Goal: Find contact information: Find contact information

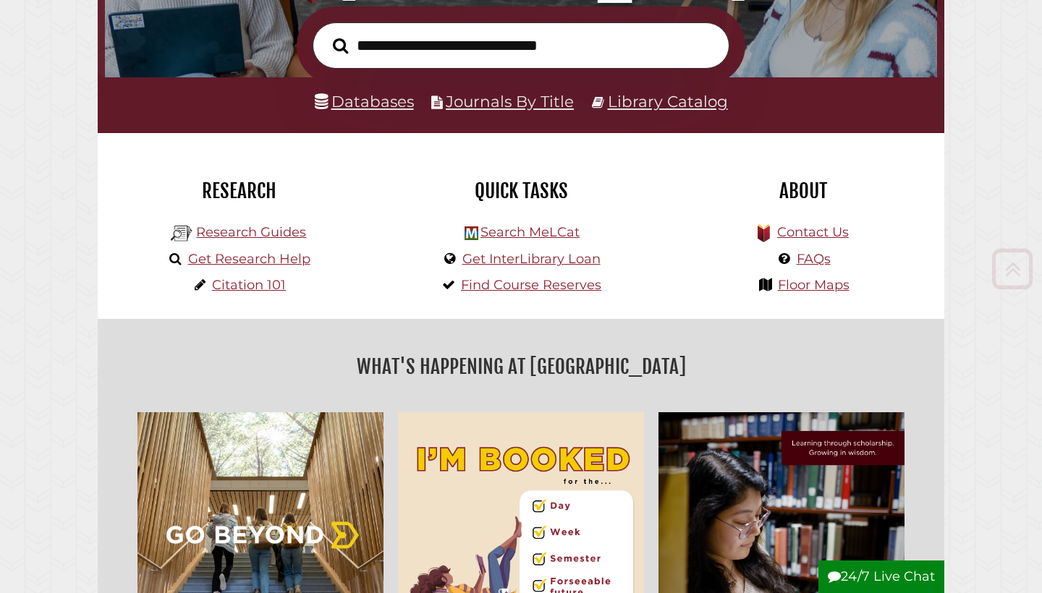
scroll to position [240, 0]
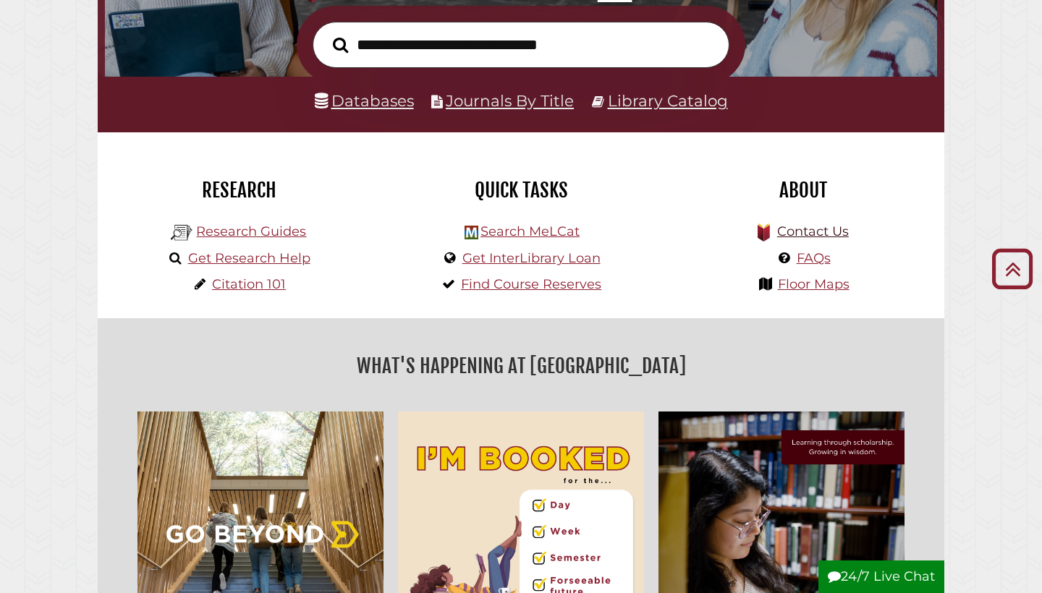
click at [805, 228] on link "Contact Us" at bounding box center [813, 232] width 72 height 16
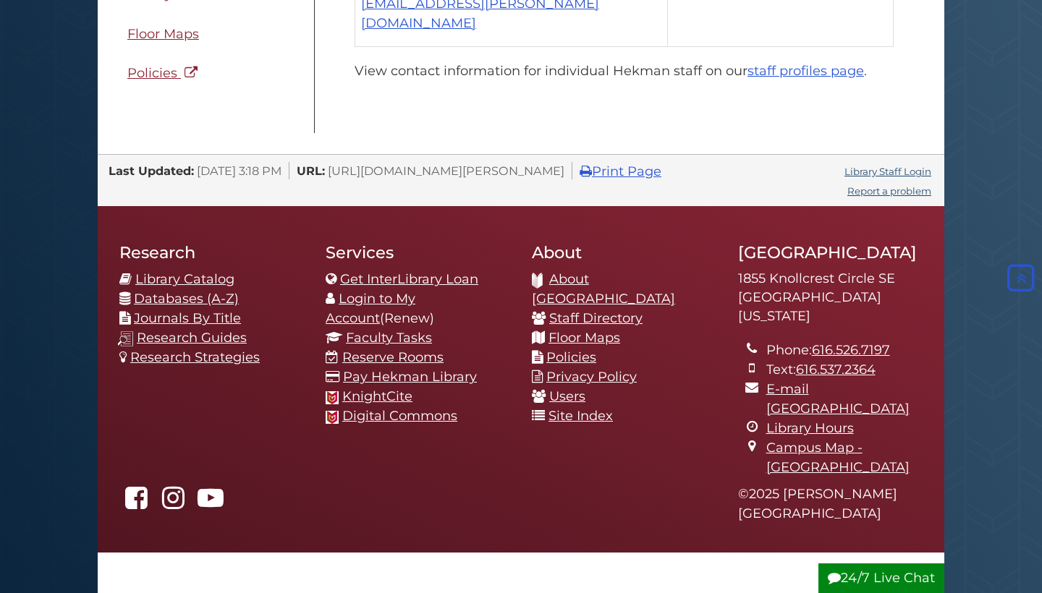
scroll to position [1428, 0]
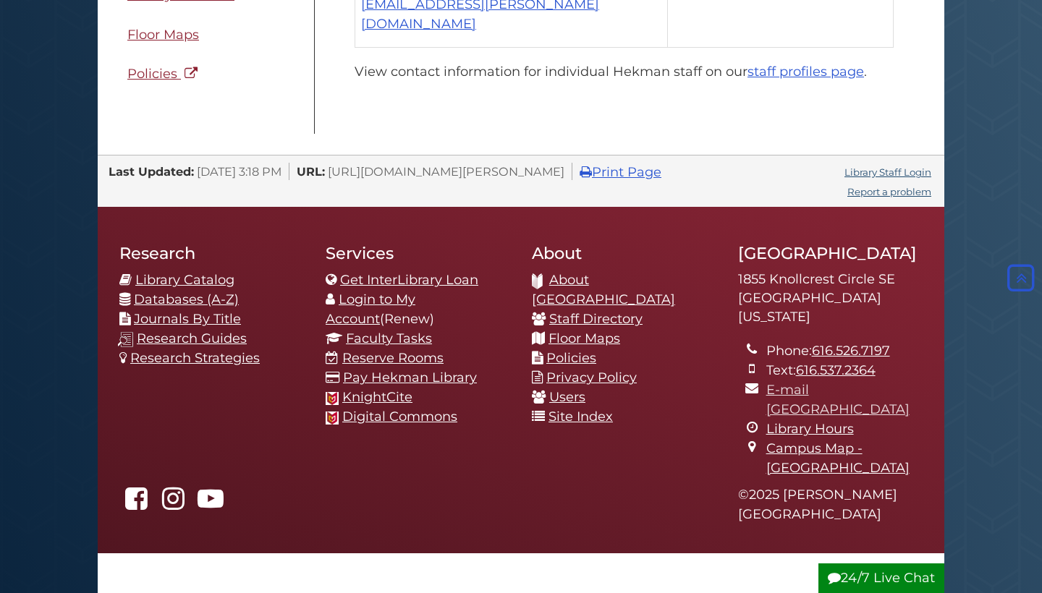
click at [777, 382] on link "E-mail [GEOGRAPHIC_DATA]" at bounding box center [837, 399] width 143 height 35
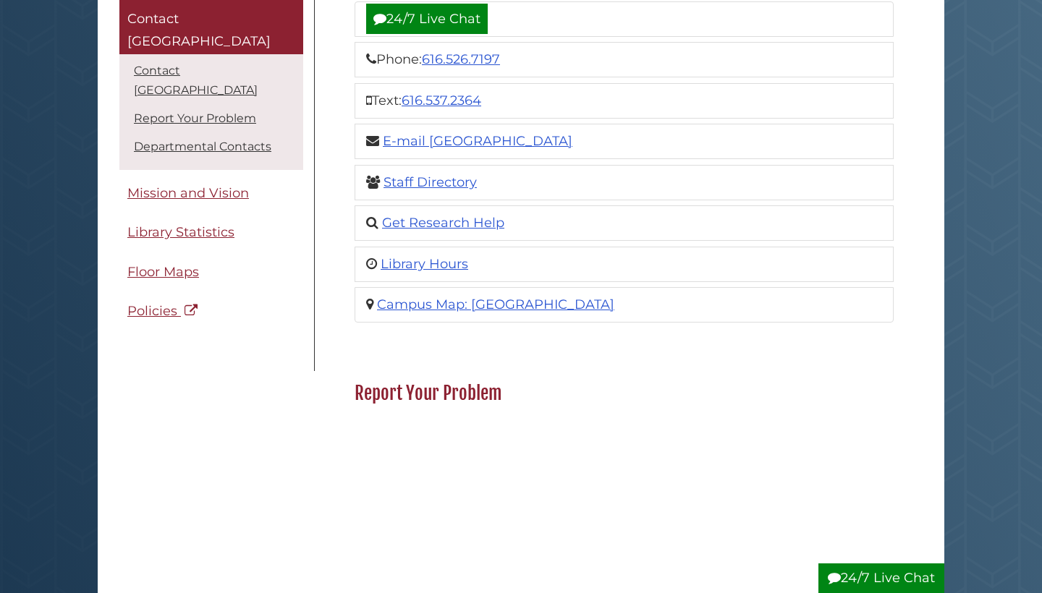
scroll to position [378, 0]
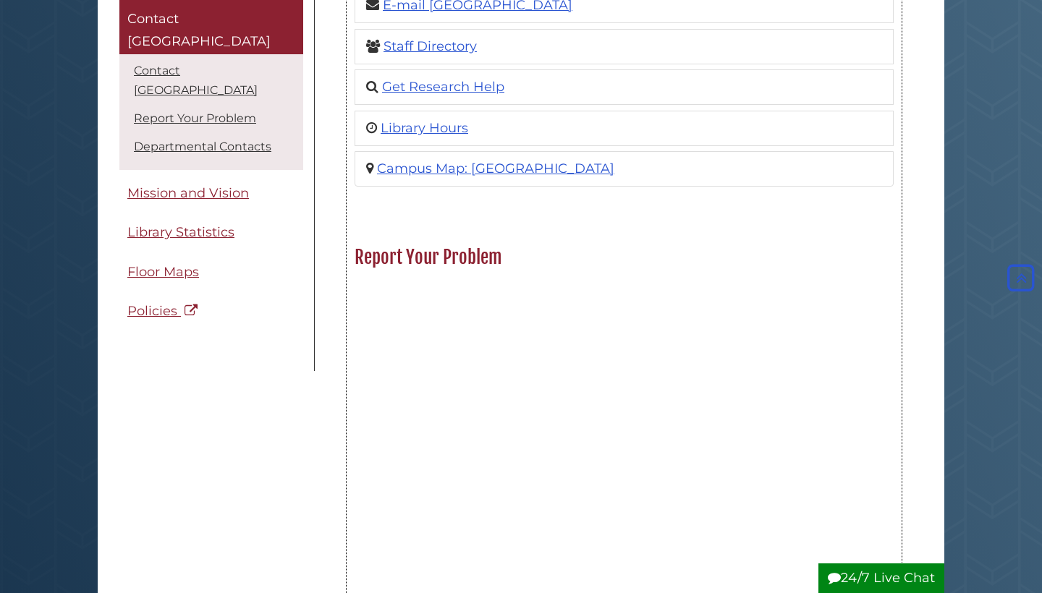
drag, startPoint x: 443, startPoint y: 260, endPoint x: 487, endPoint y: 260, distance: 44.1
click at [487, 260] on h2 "Report Your Problem" at bounding box center [624, 257] width 554 height 23
click at [511, 261] on h2 "Report Your Problem" at bounding box center [624, 257] width 554 height 23
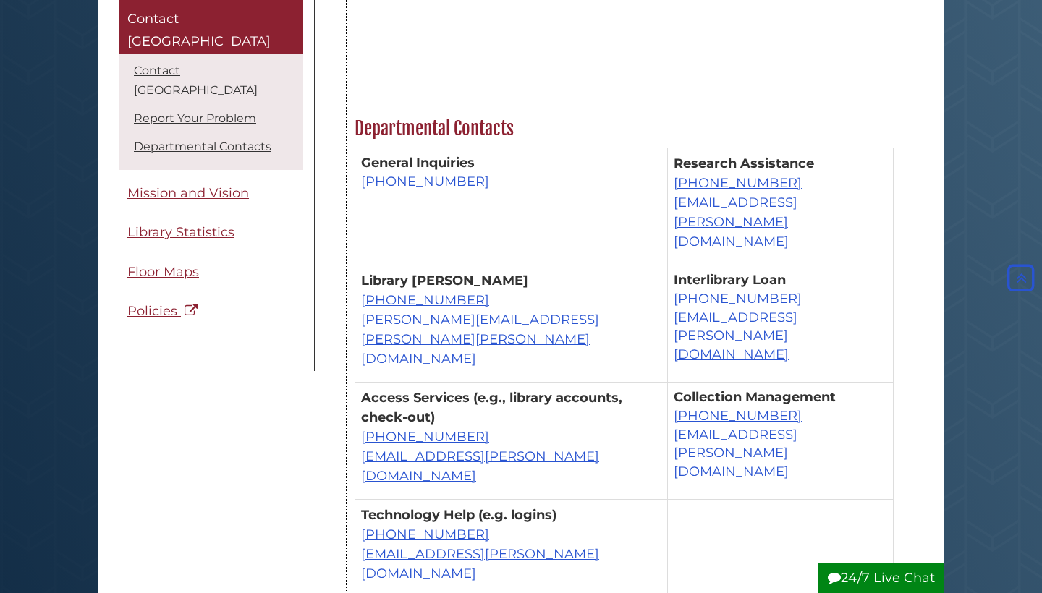
scroll to position [884, 0]
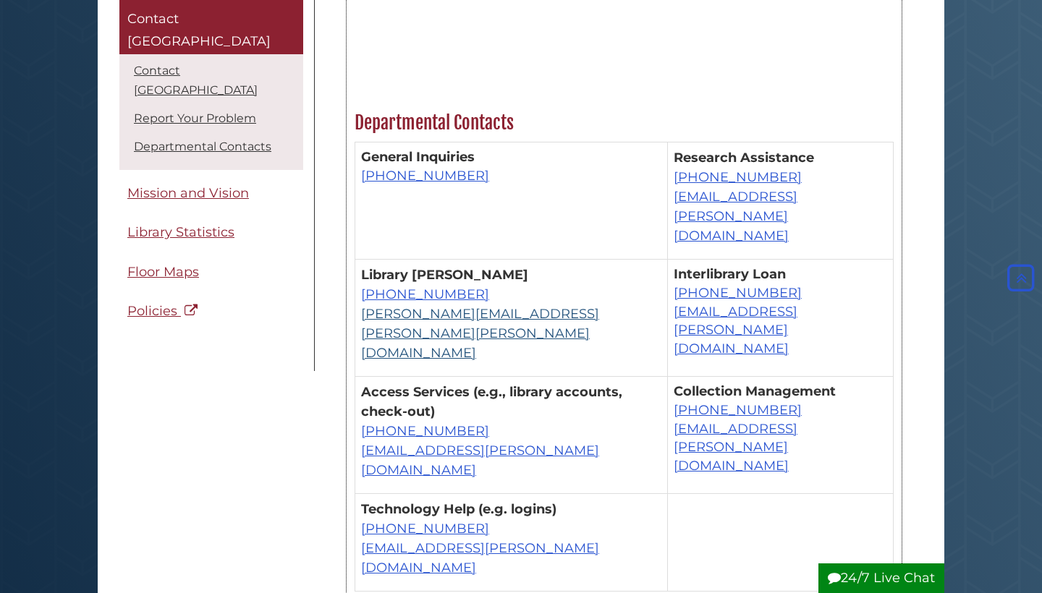
click at [512, 306] on link "[PERSON_NAME][EMAIL_ADDRESS][PERSON_NAME][PERSON_NAME][DOMAIN_NAME]" at bounding box center [480, 333] width 238 height 55
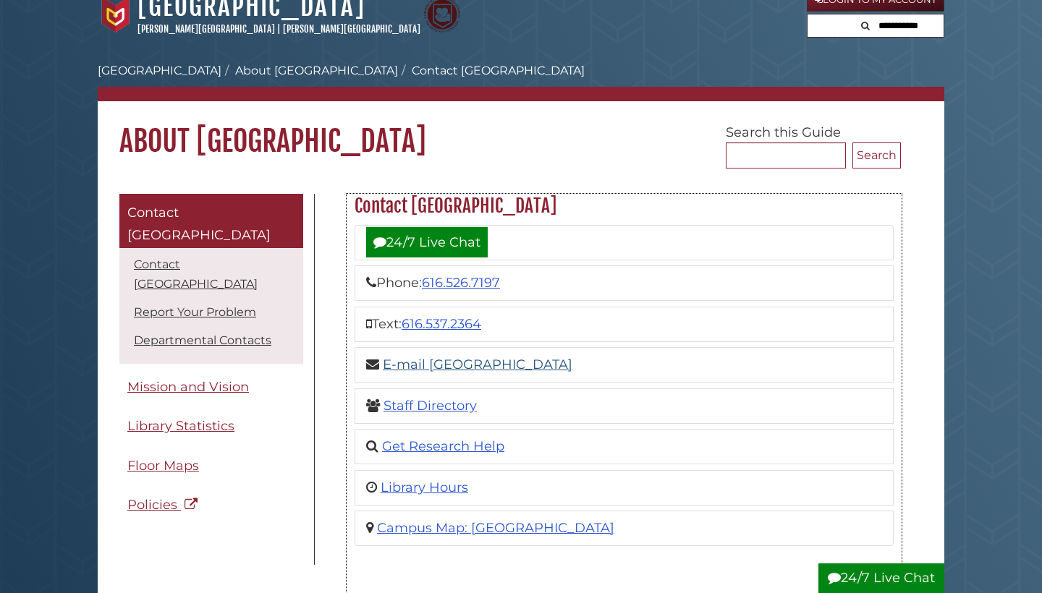
scroll to position [95, 0]
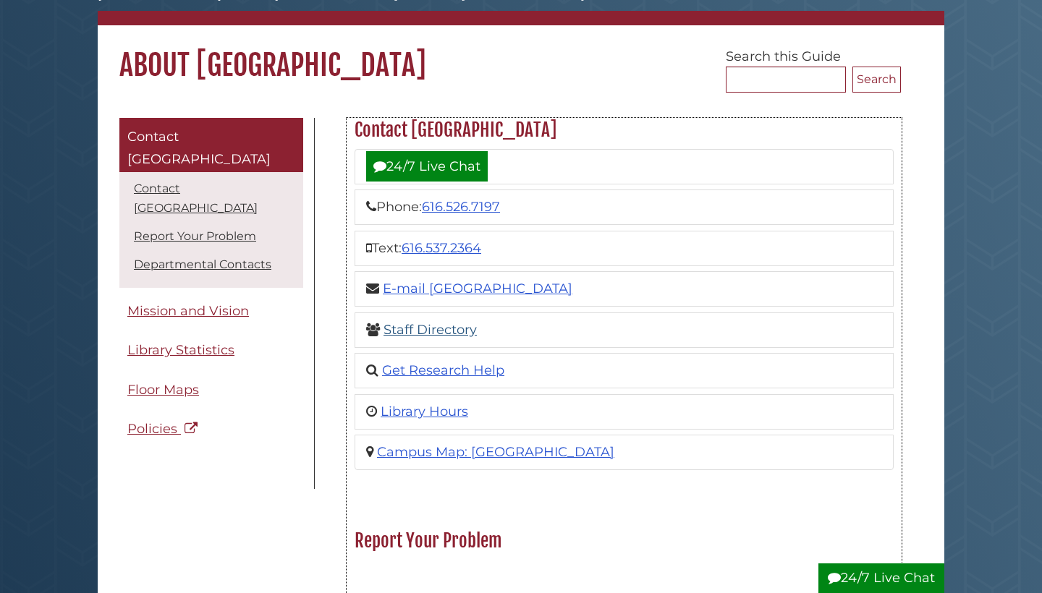
click at [459, 329] on link "Staff Directory" at bounding box center [430, 330] width 93 height 16
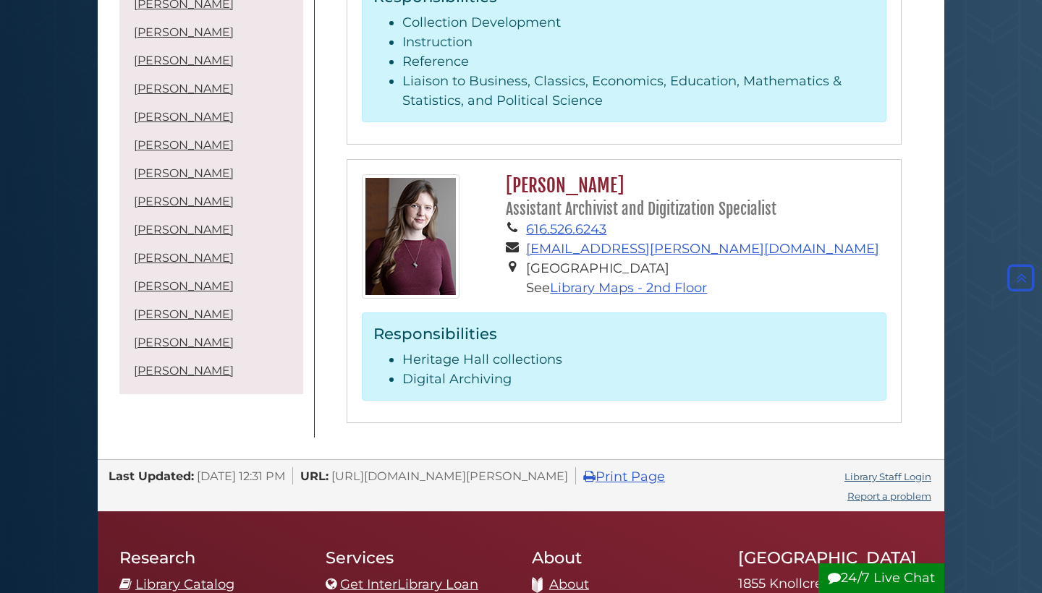
scroll to position [5591, 0]
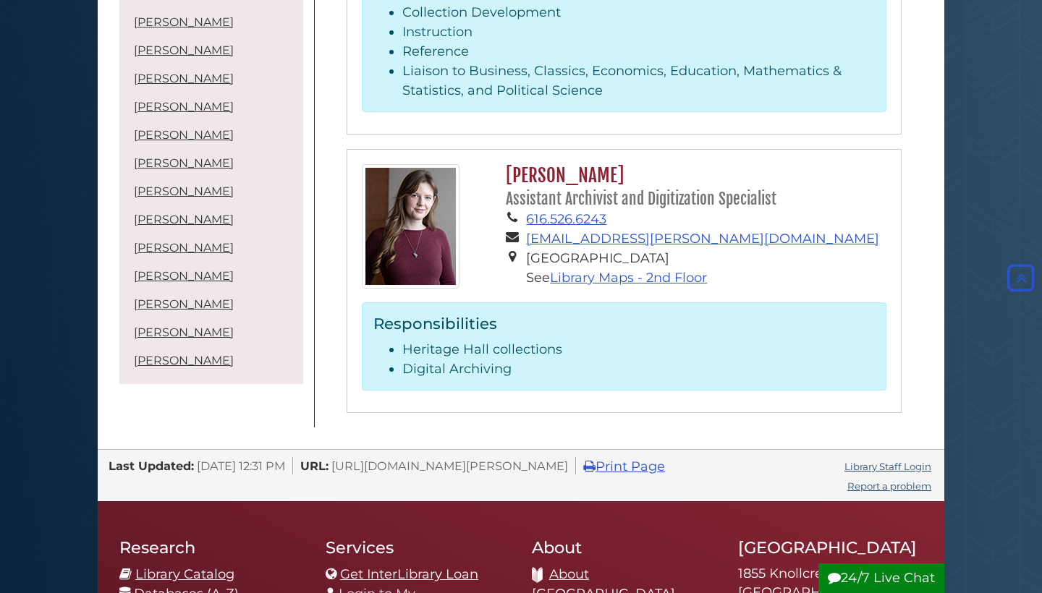
click at [415, 586] on link "Login to My Account" at bounding box center [371, 603] width 90 height 35
